Goal: Task Accomplishment & Management: Complete application form

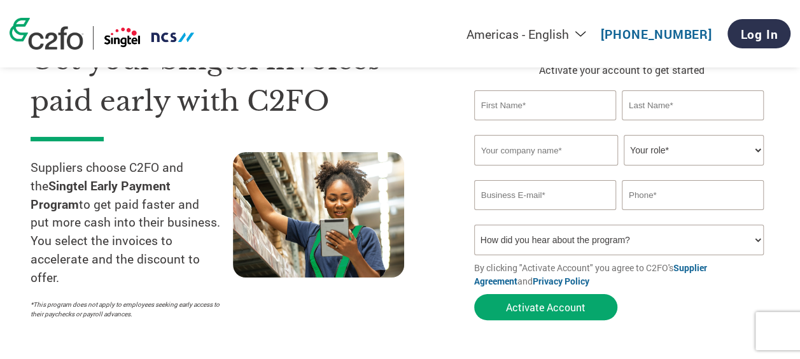
scroll to position [55, 0]
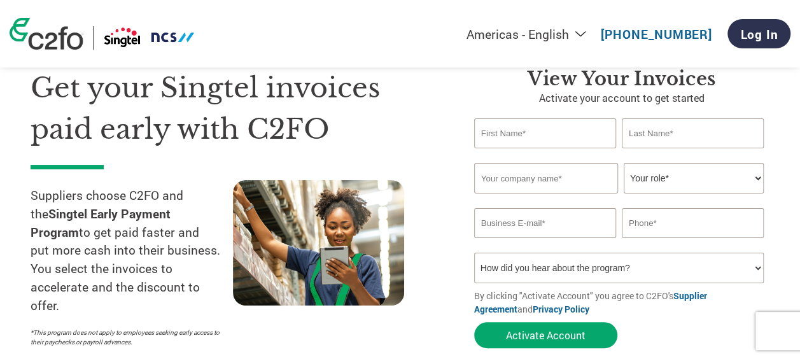
click at [523, 127] on input "text" at bounding box center [545, 133] width 142 height 30
click at [523, 136] on input "text" at bounding box center [545, 133] width 142 height 30
type input "Dinesh"
type input "Batra"
click at [539, 182] on input "text" at bounding box center [546, 178] width 144 height 31
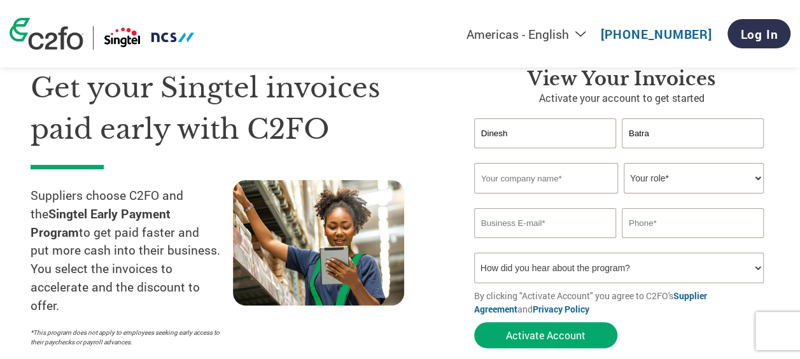
type input "Precisely Software Incorporated"
type input "[EMAIL_ADDRESS][DOMAIN_NAME]"
type input "18777000970"
click at [750, 182] on select "Your role* CFO Controller Credit Manager Finance Director Treasurer CEO Preside…" at bounding box center [694, 178] width 140 height 31
select select "ACCOUNTS_RECEIVABLE"
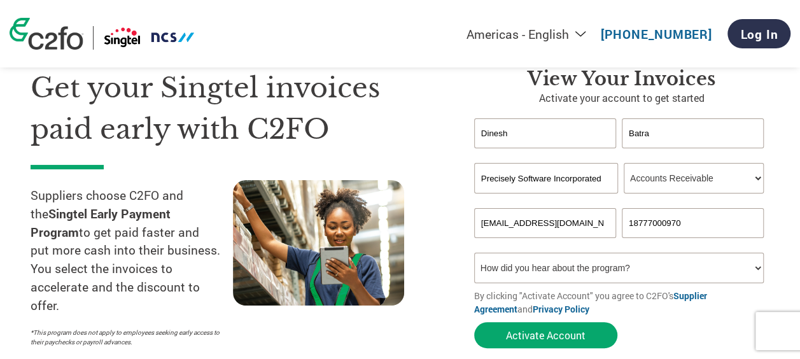
click at [624, 163] on select "Your role* CFO Controller Credit Manager Finance Director Treasurer CEO Preside…" at bounding box center [694, 178] width 140 height 31
click at [602, 275] on select "How did you hear about the program? Received a letter Email Social Media Online…" at bounding box center [619, 268] width 290 height 31
select select "Email"
click at [474, 254] on select "How did you hear about the program? Received a letter Email Social Media Online…" at bounding box center [619, 268] width 290 height 31
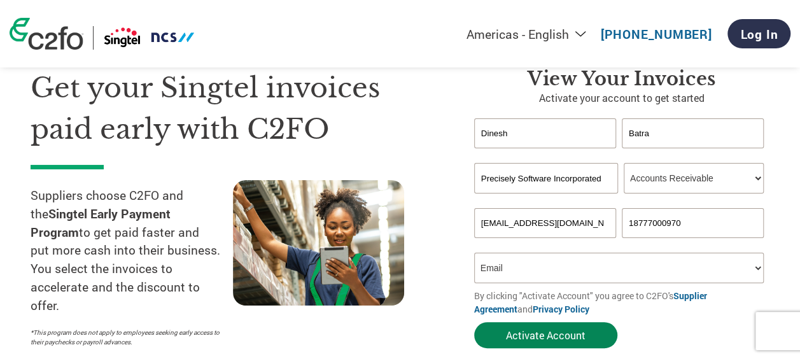
click at [543, 332] on button "Activate Account" at bounding box center [545, 335] width 143 height 26
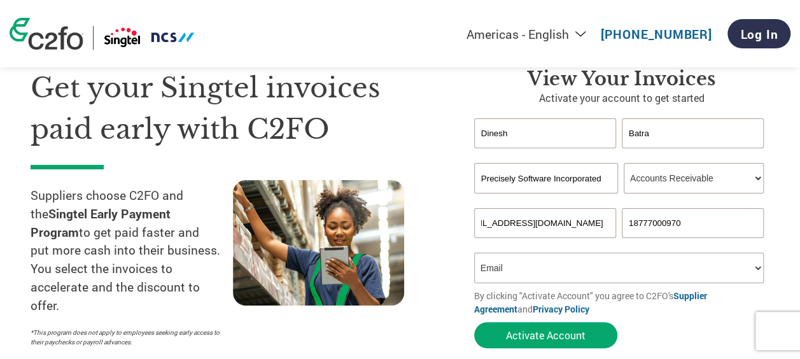
click at [576, 267] on select "How did you hear about the program? Received a letter Email Social Media Online…" at bounding box center [619, 268] width 290 height 31
click at [568, 267] on select "How did you hear about the program? Received a letter Email Social Media Online…" at bounding box center [619, 268] width 290 height 31
click at [583, 234] on input "[EMAIL_ADDRESS][DOMAIN_NAME]" at bounding box center [545, 223] width 142 height 30
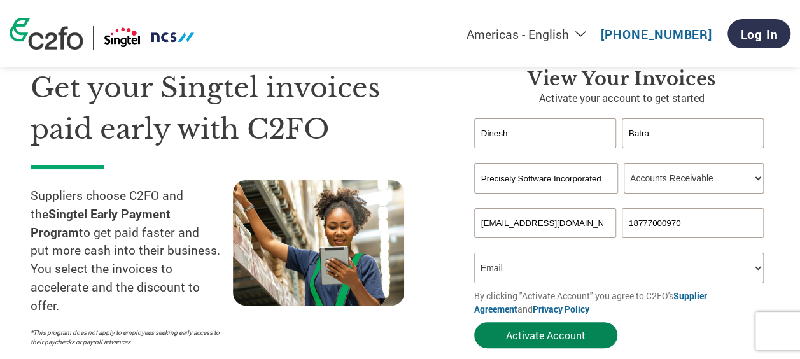
click at [560, 329] on button "Activate Account" at bounding box center [545, 335] width 143 height 26
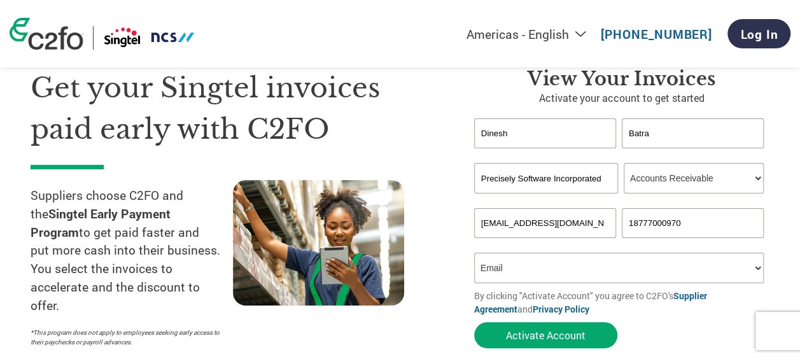
scroll to position [0, 55]
drag, startPoint x: 482, startPoint y: 224, endPoint x: 637, endPoint y: 234, distance: 155.1
click at [637, 234] on div "[EMAIL_ADDRESS][DOMAIN_NAME] 18777000970" at bounding box center [621, 223] width 295 height 30
type input "[EMAIL_ADDRESS][DOMAIN_NAME]"
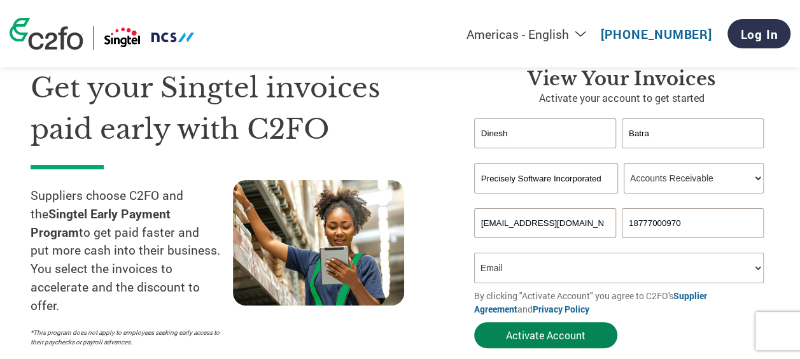
click at [554, 336] on button "Activate Account" at bounding box center [545, 335] width 143 height 26
